Goal: Information Seeking & Learning: Find specific page/section

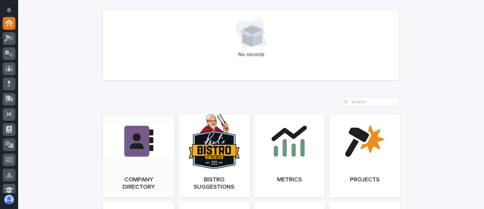
scroll to position [492, 0]
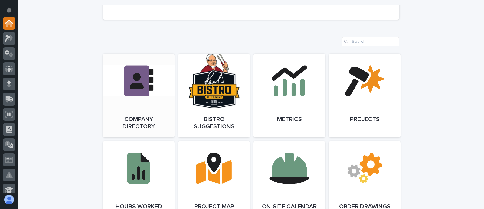
click at [145, 108] on link "Open Link" at bounding box center [139, 96] width 72 height 84
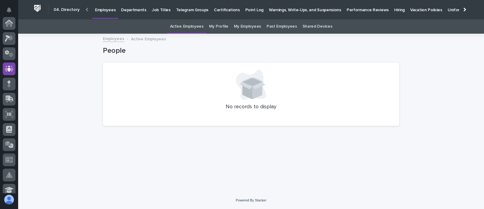
scroll to position [45, 0]
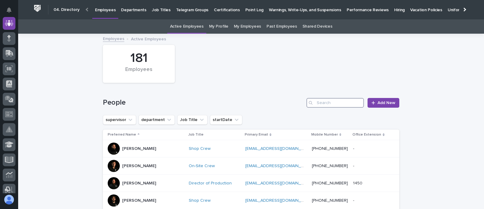
click at [329, 102] on input "Search" at bounding box center [336, 103] width 58 height 10
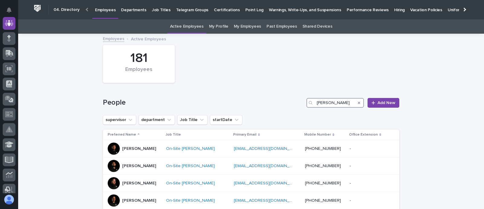
click at [322, 104] on input "[PERSON_NAME]" at bounding box center [336, 103] width 58 height 10
type input "[PERSON_NAME]"
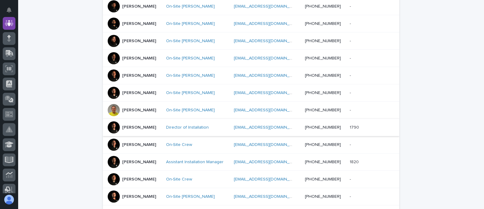
scroll to position [151, 0]
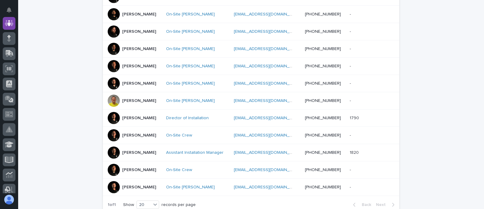
click at [137, 116] on p "[PERSON_NAME]" at bounding box center [139, 117] width 34 height 5
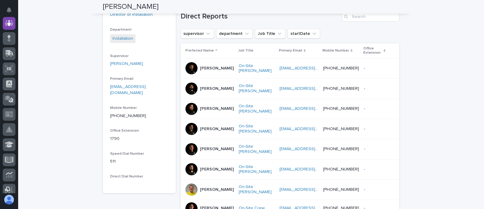
scroll to position [114, 0]
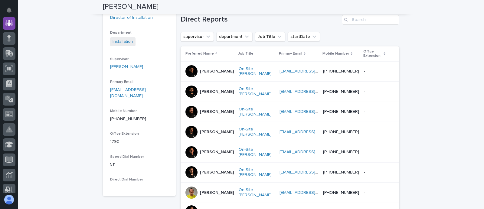
click at [203, 70] on p "[PERSON_NAME]" at bounding box center [217, 71] width 34 height 5
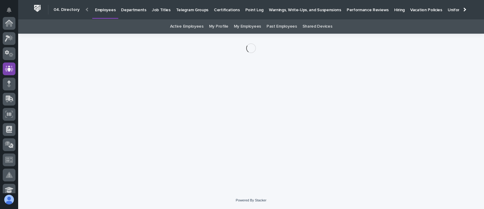
scroll to position [45, 0]
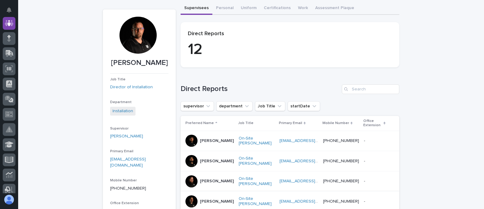
scroll to position [95, 0]
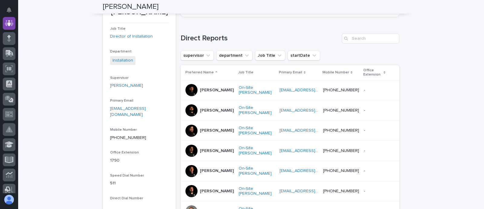
click at [205, 108] on p "[PERSON_NAME]" at bounding box center [217, 110] width 34 height 5
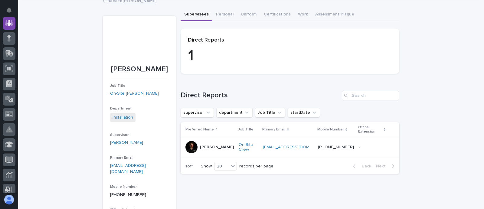
scroll to position [76, 0]
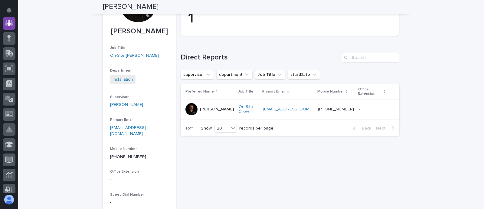
click at [205, 107] on p "[PERSON_NAME]" at bounding box center [217, 109] width 34 height 5
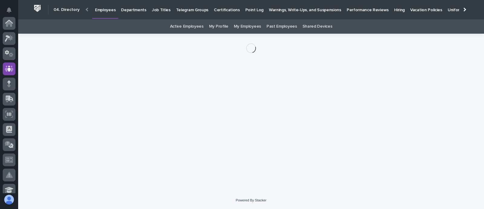
scroll to position [45, 0]
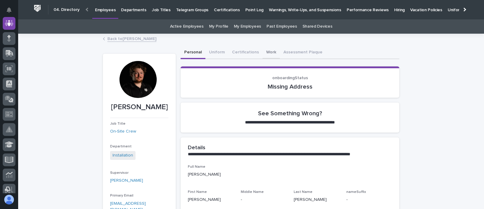
click at [264, 52] on button "Work" at bounding box center [271, 52] width 17 height 13
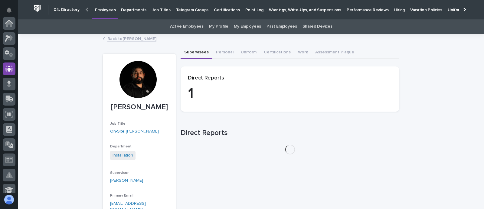
scroll to position [45, 0]
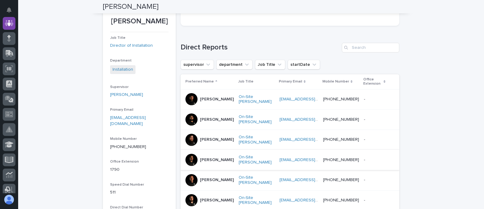
scroll to position [95, 0]
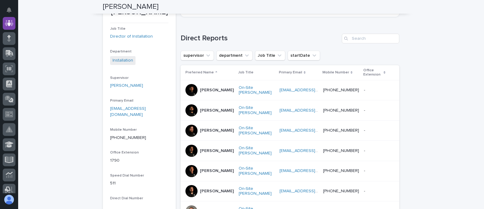
click at [209, 131] on p "[PERSON_NAME]" at bounding box center [217, 130] width 34 height 5
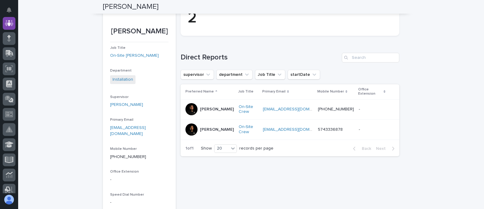
scroll to position [38, 0]
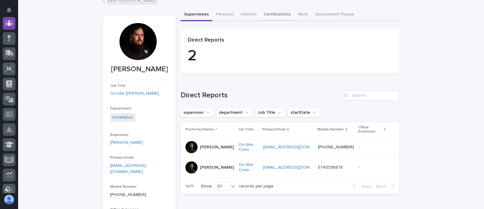
click at [298, 12] on button "Work" at bounding box center [303, 14] width 17 height 13
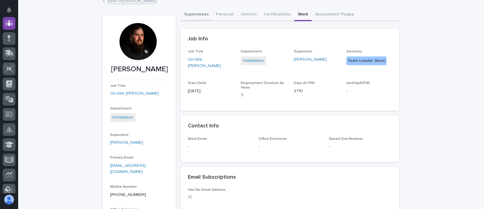
click at [186, 13] on button "Supervisees" at bounding box center [197, 14] width 32 height 13
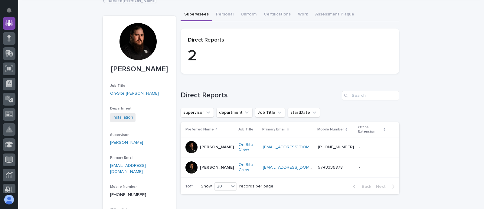
click at [202, 165] on p "[PERSON_NAME]" at bounding box center [217, 167] width 34 height 5
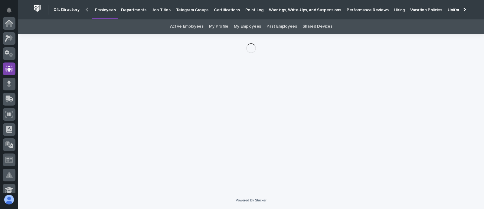
scroll to position [45, 0]
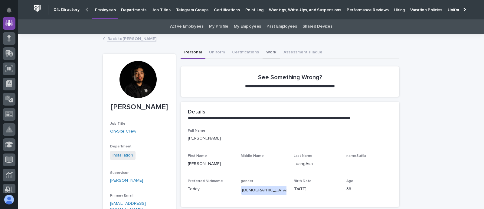
click at [266, 48] on button "Work" at bounding box center [271, 52] width 17 height 13
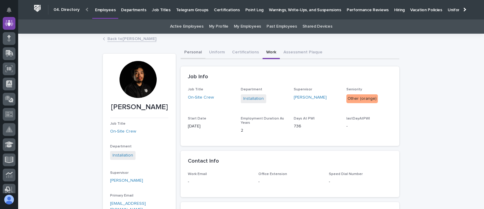
click at [186, 51] on button "Personal" at bounding box center [193, 52] width 25 height 13
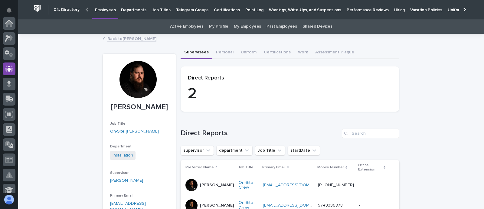
scroll to position [45, 0]
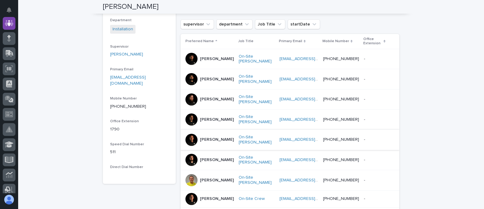
scroll to position [170, 0]
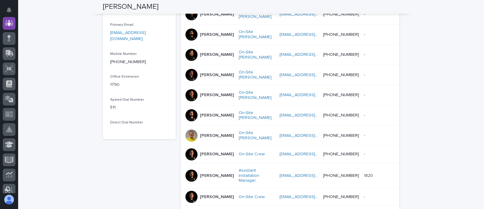
click at [218, 139] on div "[PERSON_NAME]" at bounding box center [210, 135] width 48 height 12
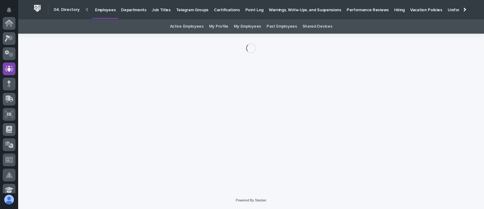
scroll to position [45, 0]
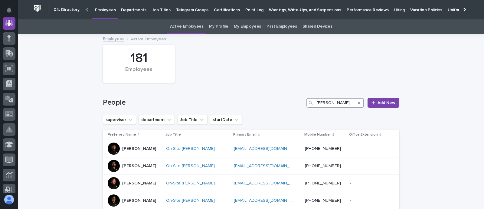
click at [332, 104] on input "[PERSON_NAME]" at bounding box center [336, 103] width 58 height 10
click at [332, 103] on input "[PERSON_NAME]" at bounding box center [336, 103] width 58 height 10
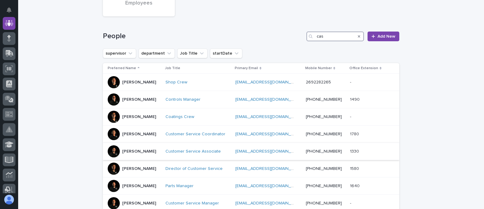
scroll to position [76, 0]
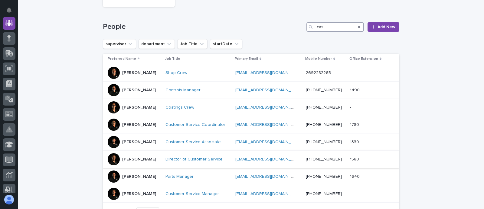
type input "cas"
click at [131, 158] on p "[PERSON_NAME]" at bounding box center [139, 159] width 34 height 5
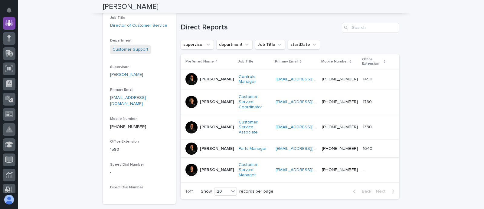
scroll to position [114, 0]
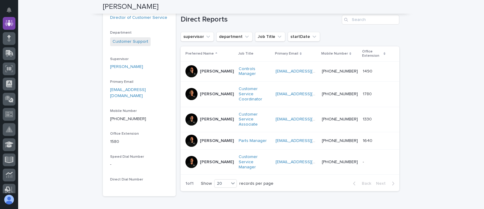
click at [203, 93] on p "[PERSON_NAME]" at bounding box center [217, 93] width 34 height 5
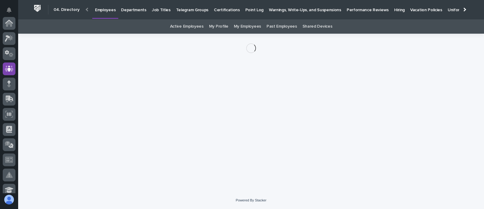
scroll to position [45, 0]
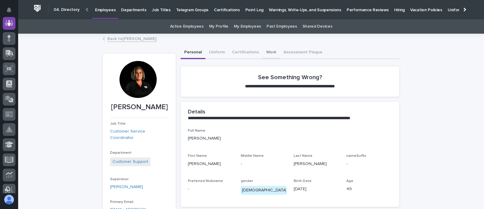
click at [263, 51] on button "Work" at bounding box center [271, 52] width 17 height 13
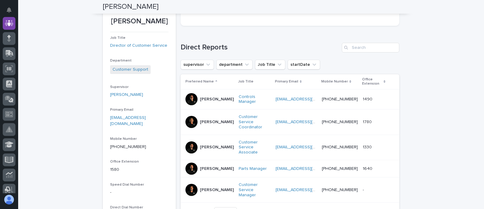
scroll to position [95, 0]
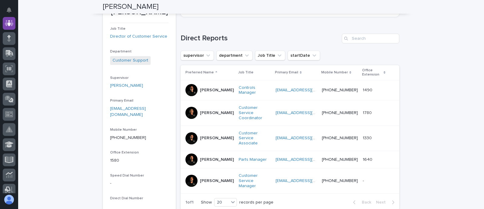
click at [203, 88] on p "[PERSON_NAME]" at bounding box center [217, 90] width 34 height 5
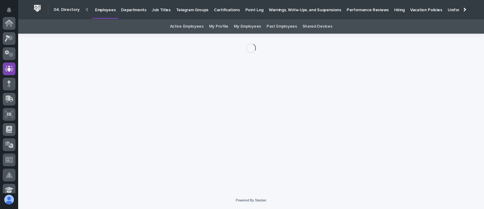
scroll to position [45, 0]
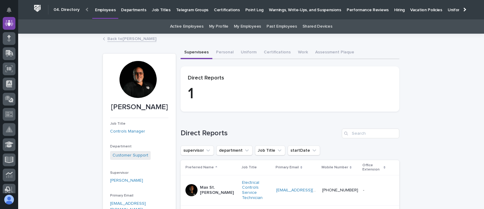
click at [204, 185] on p "Max St. [PERSON_NAME]" at bounding box center [218, 190] width 37 height 10
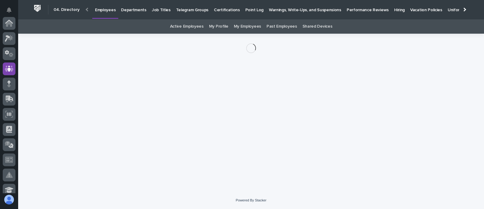
scroll to position [45, 0]
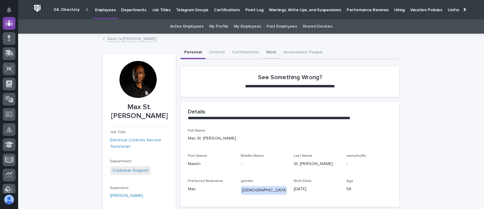
click at [265, 52] on button "Work" at bounding box center [271, 52] width 17 height 13
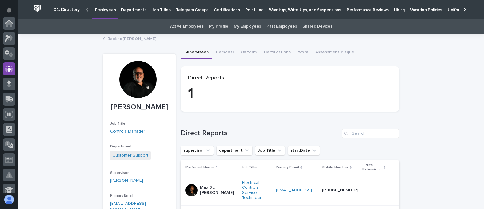
scroll to position [45, 0]
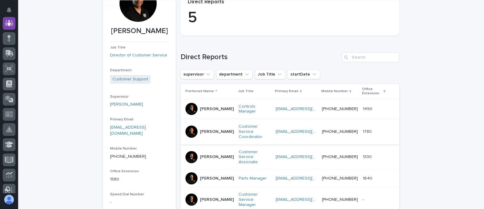
scroll to position [95, 0]
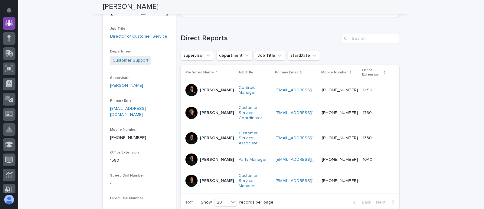
click at [208, 157] on p "[PERSON_NAME]" at bounding box center [217, 159] width 34 height 5
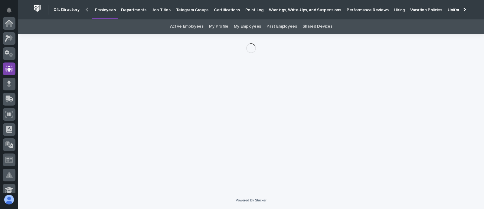
scroll to position [45, 0]
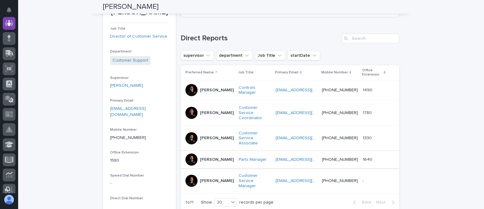
scroll to position [133, 0]
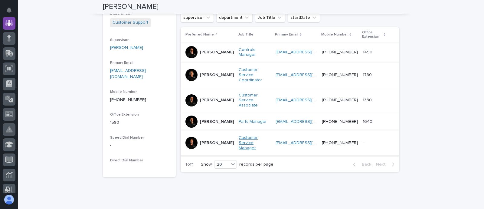
click at [239, 135] on link "Customer Service Manager" at bounding box center [255, 142] width 32 height 15
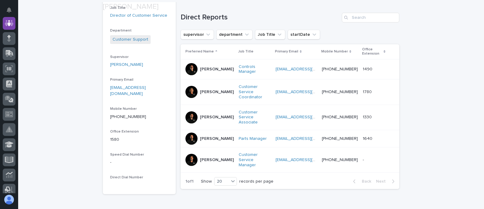
scroll to position [133, 0]
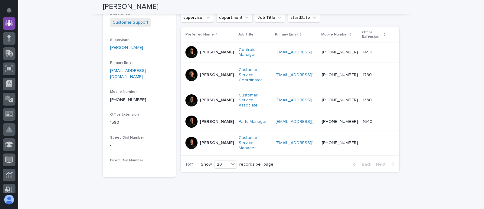
click at [205, 140] on p "[PERSON_NAME]" at bounding box center [217, 142] width 34 height 5
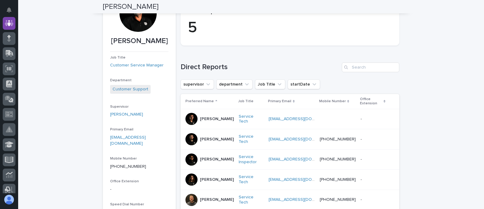
scroll to position [104, 0]
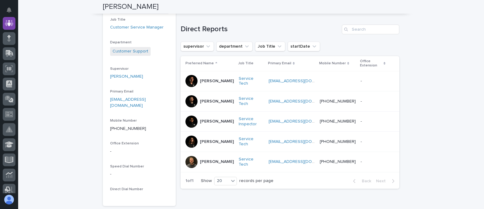
click at [206, 159] on p "[PERSON_NAME]" at bounding box center [217, 161] width 34 height 5
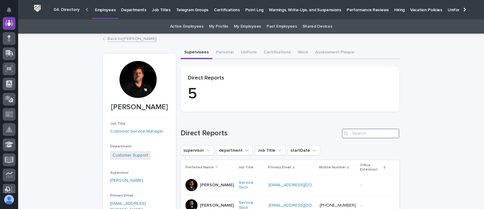
click at [359, 134] on input "Search" at bounding box center [371, 133] width 58 height 10
type input "dea"
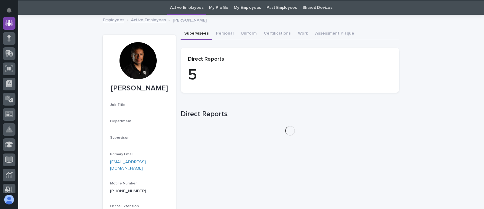
scroll to position [19, 0]
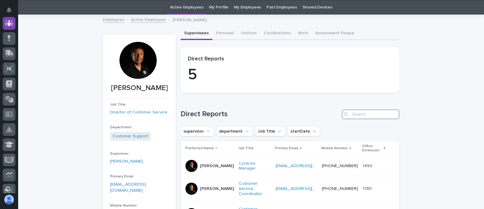
click at [359, 114] on input "Search" at bounding box center [371, 114] width 58 height 10
type input "dea"
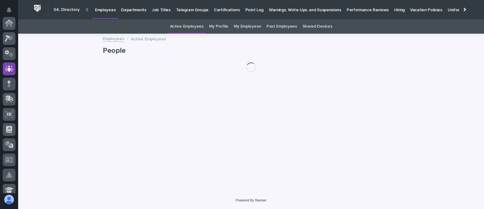
scroll to position [45, 0]
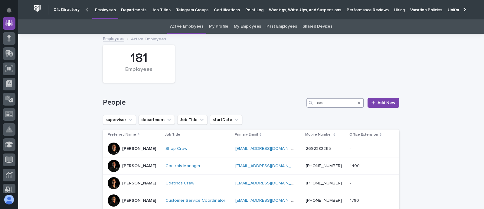
click at [330, 104] on input "cas" at bounding box center [336, 103] width 58 height 10
click at [330, 103] on input "cas" at bounding box center [336, 103] width 58 height 10
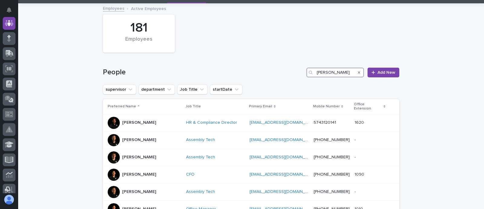
scroll to position [38, 0]
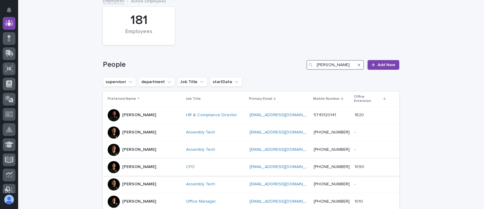
type input "[PERSON_NAME]"
click at [133, 164] on p "[PERSON_NAME]" at bounding box center [139, 166] width 34 height 5
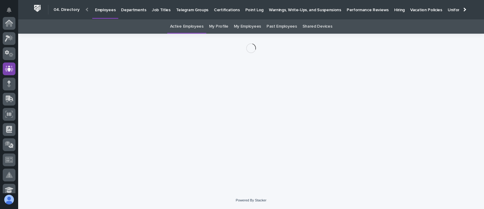
scroll to position [45, 0]
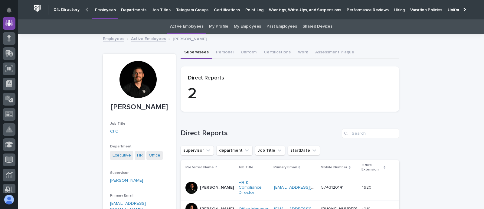
click at [205, 185] on p "[PERSON_NAME]" at bounding box center [217, 187] width 34 height 5
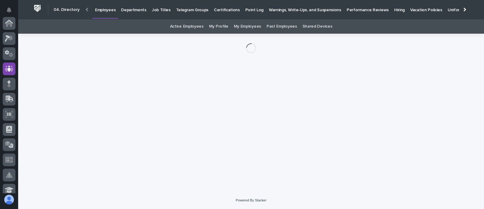
scroll to position [45, 0]
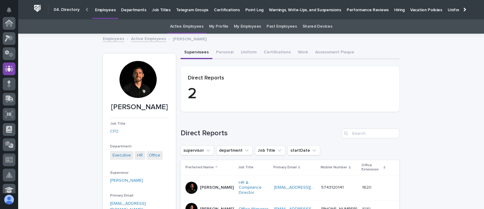
scroll to position [19, 0]
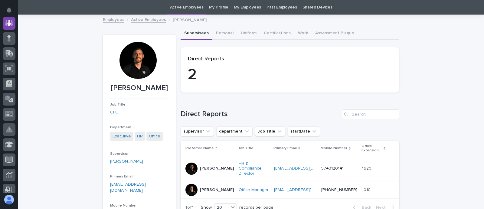
click at [206, 187] on p "[PERSON_NAME]" at bounding box center [217, 189] width 34 height 5
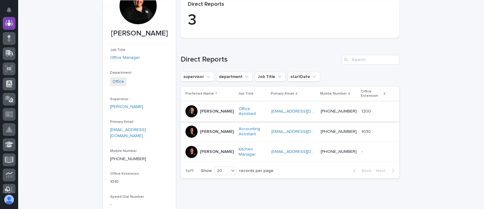
scroll to position [76, 0]
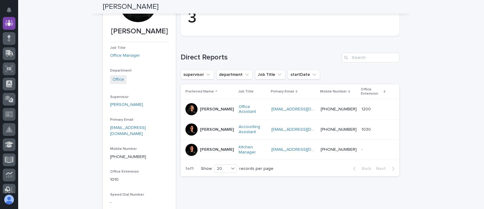
click at [201, 148] on p "[PERSON_NAME]" at bounding box center [217, 149] width 34 height 5
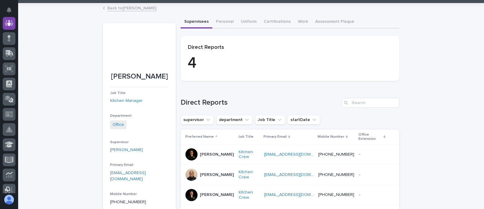
scroll to position [76, 0]
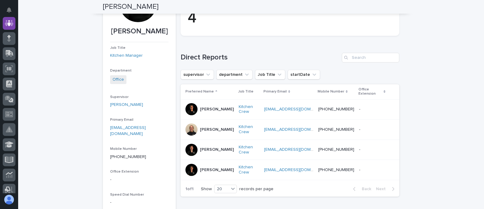
click at [188, 123] on div at bounding box center [192, 129] width 12 height 12
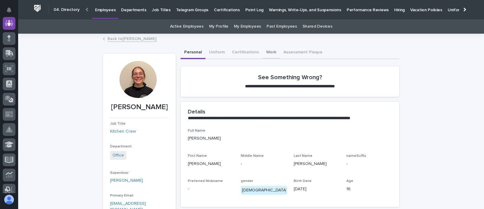
click at [266, 48] on button "Work" at bounding box center [271, 52] width 17 height 13
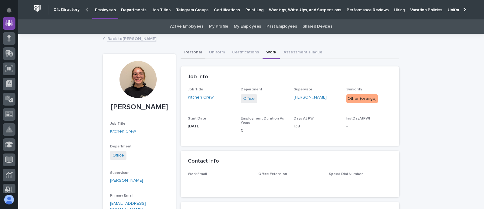
click at [191, 49] on button "Personal" at bounding box center [193, 52] width 25 height 13
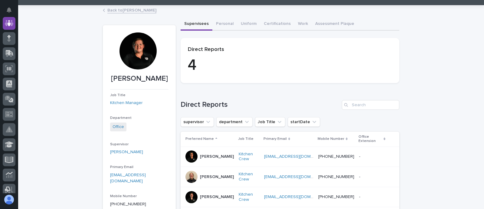
scroll to position [76, 0]
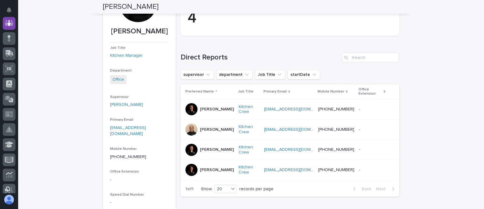
click at [205, 127] on p "[PERSON_NAME]" at bounding box center [217, 129] width 34 height 5
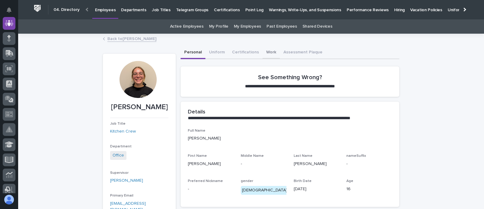
click at [267, 51] on button "Work" at bounding box center [271, 52] width 17 height 13
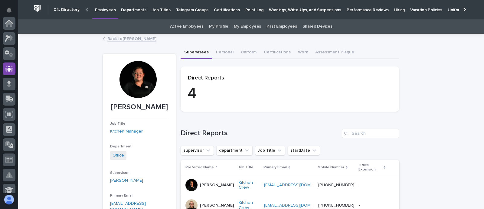
scroll to position [45, 0]
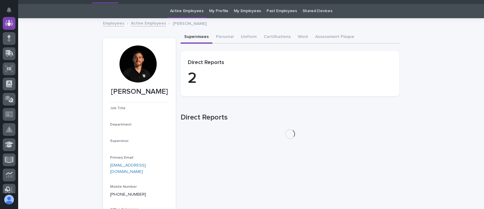
scroll to position [19, 0]
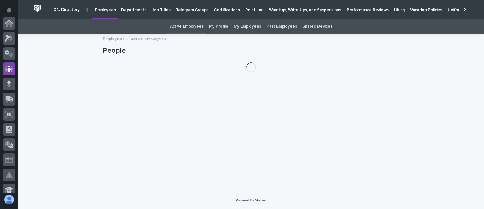
scroll to position [45, 0]
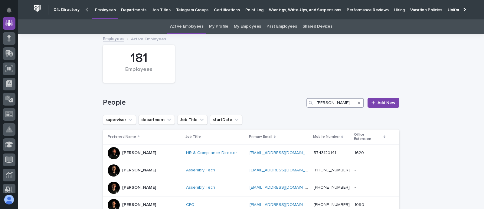
click at [322, 102] on input "[PERSON_NAME]" at bounding box center [336, 103] width 58 height 10
click at [319, 101] on input "[PERSON_NAME]" at bounding box center [336, 103] width 58 height 10
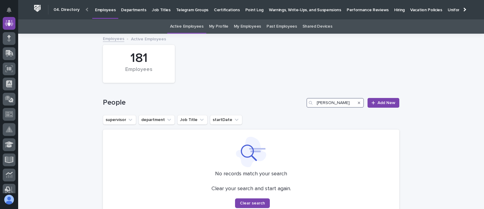
click at [324, 103] on input "[PERSON_NAME]" at bounding box center [336, 103] width 58 height 10
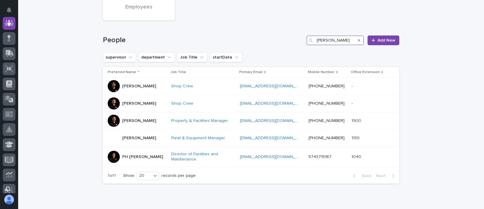
scroll to position [76, 0]
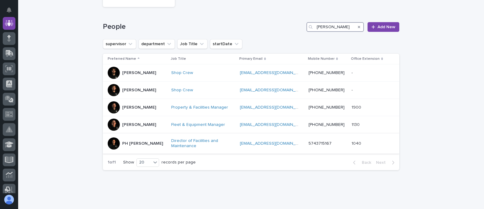
type input "[PERSON_NAME]"
click at [134, 143] on p "PH [PERSON_NAME]" at bounding box center [142, 143] width 41 height 5
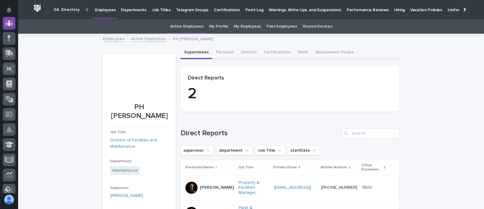
scroll to position [38, 0]
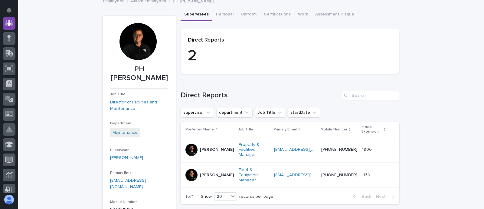
click at [203, 147] on p "[PERSON_NAME]" at bounding box center [217, 149] width 34 height 5
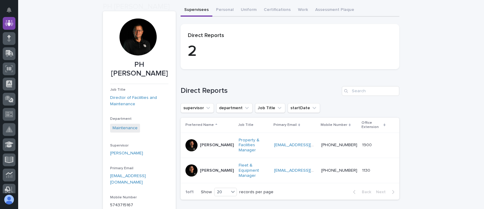
scroll to position [95, 0]
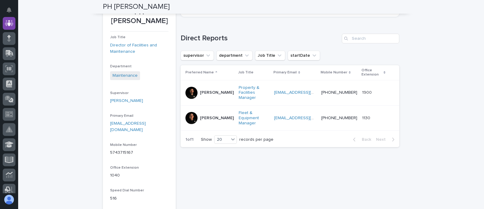
click at [201, 115] on p "[PERSON_NAME]" at bounding box center [217, 117] width 34 height 5
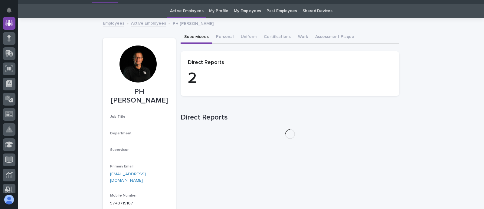
scroll to position [19, 0]
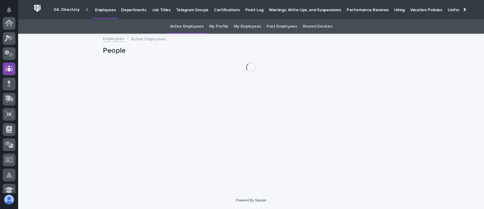
scroll to position [45, 0]
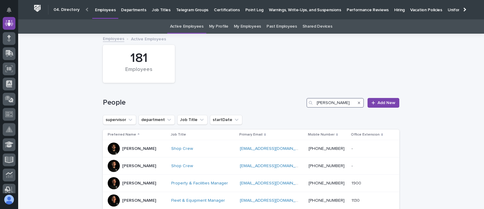
click at [324, 102] on input "[PERSON_NAME]" at bounding box center [336, 103] width 58 height 10
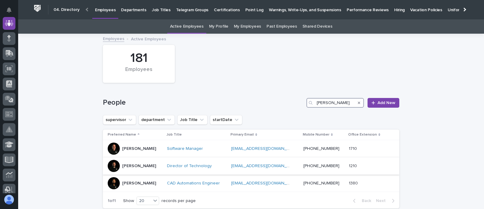
type input "[PERSON_NAME]"
click at [127, 166] on p "[PERSON_NAME]" at bounding box center [139, 165] width 34 height 5
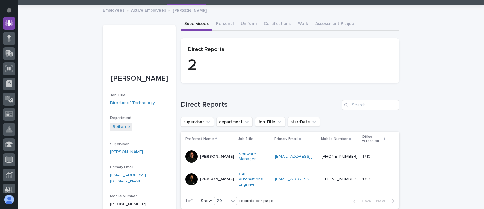
scroll to position [38, 0]
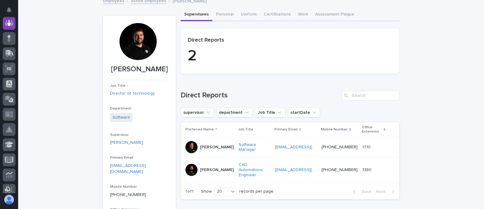
click at [211, 145] on p "[PERSON_NAME]" at bounding box center [217, 146] width 34 height 5
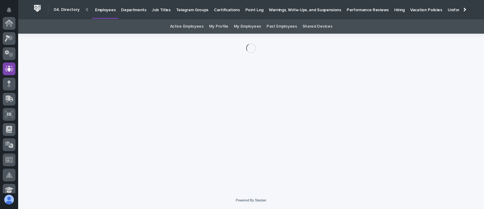
scroll to position [45, 0]
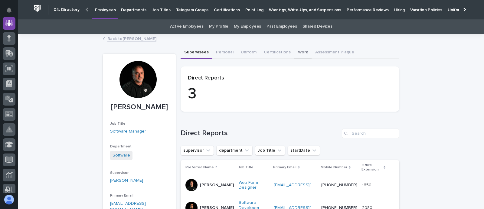
click at [295, 52] on button "Work" at bounding box center [303, 52] width 17 height 13
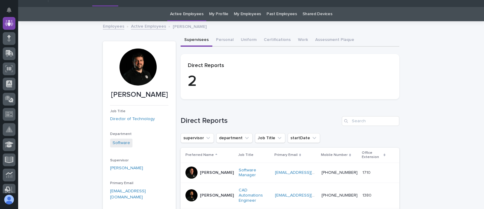
scroll to position [19, 0]
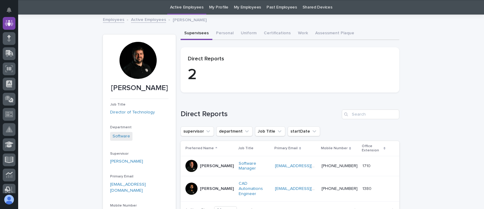
click at [208, 187] on p "[PERSON_NAME]" at bounding box center [217, 188] width 34 height 5
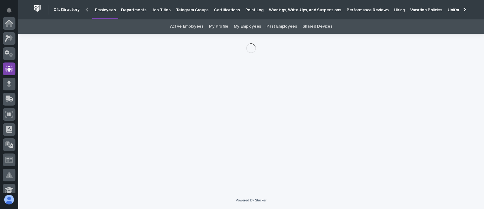
scroll to position [45, 0]
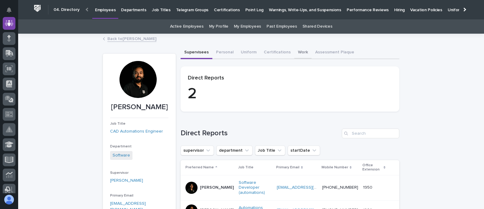
click at [295, 51] on button "Work" at bounding box center [303, 52] width 17 height 13
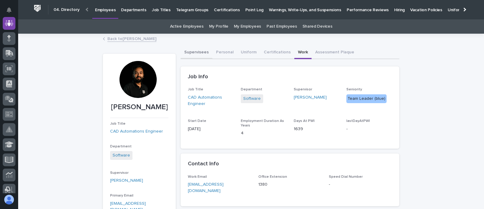
click at [194, 49] on button "Supervisees" at bounding box center [197, 52] width 32 height 13
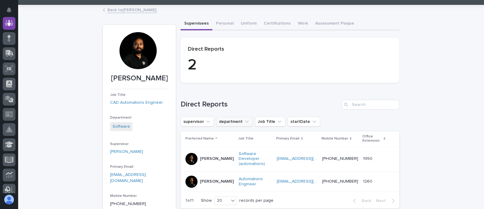
scroll to position [76, 0]
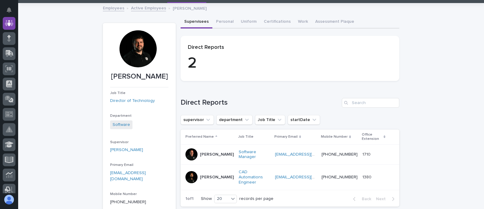
scroll to position [57, 0]
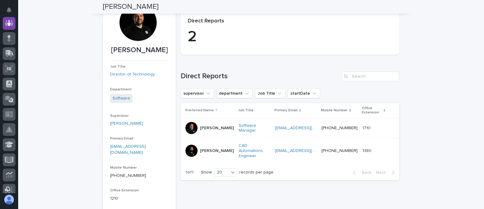
click at [207, 126] on p "[PERSON_NAME]" at bounding box center [217, 127] width 34 height 5
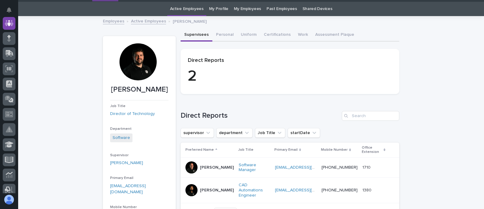
scroll to position [19, 0]
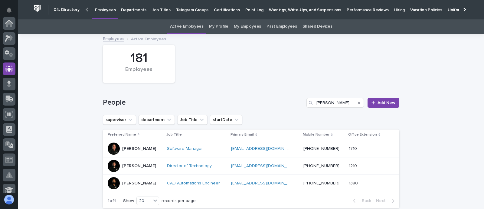
scroll to position [45, 0]
click at [326, 101] on input "[PERSON_NAME]" at bounding box center [336, 103] width 58 height 10
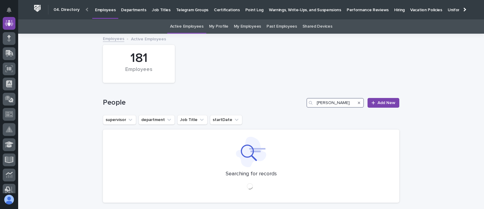
click at [326, 101] on input "[PERSON_NAME]" at bounding box center [336, 103] width 58 height 10
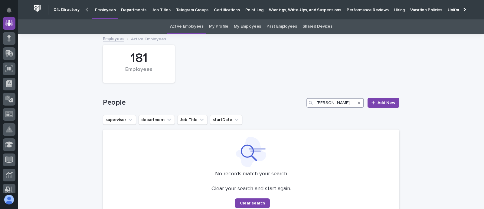
click at [326, 101] on input "[PERSON_NAME]" at bounding box center [336, 103] width 58 height 10
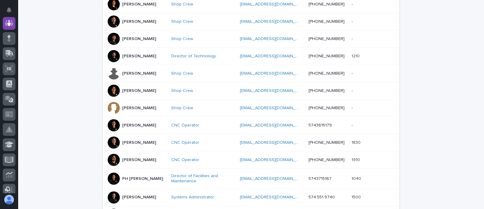
scroll to position [227, 0]
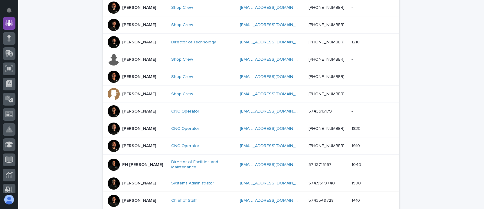
type input "trev"
click at [137, 200] on p "[PERSON_NAME]" at bounding box center [139, 200] width 34 height 5
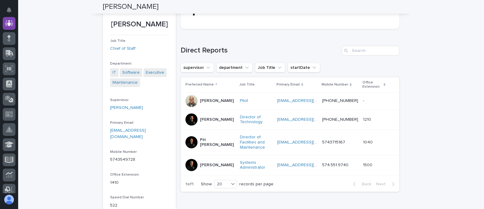
scroll to position [76, 0]
